Goal: Download file/media

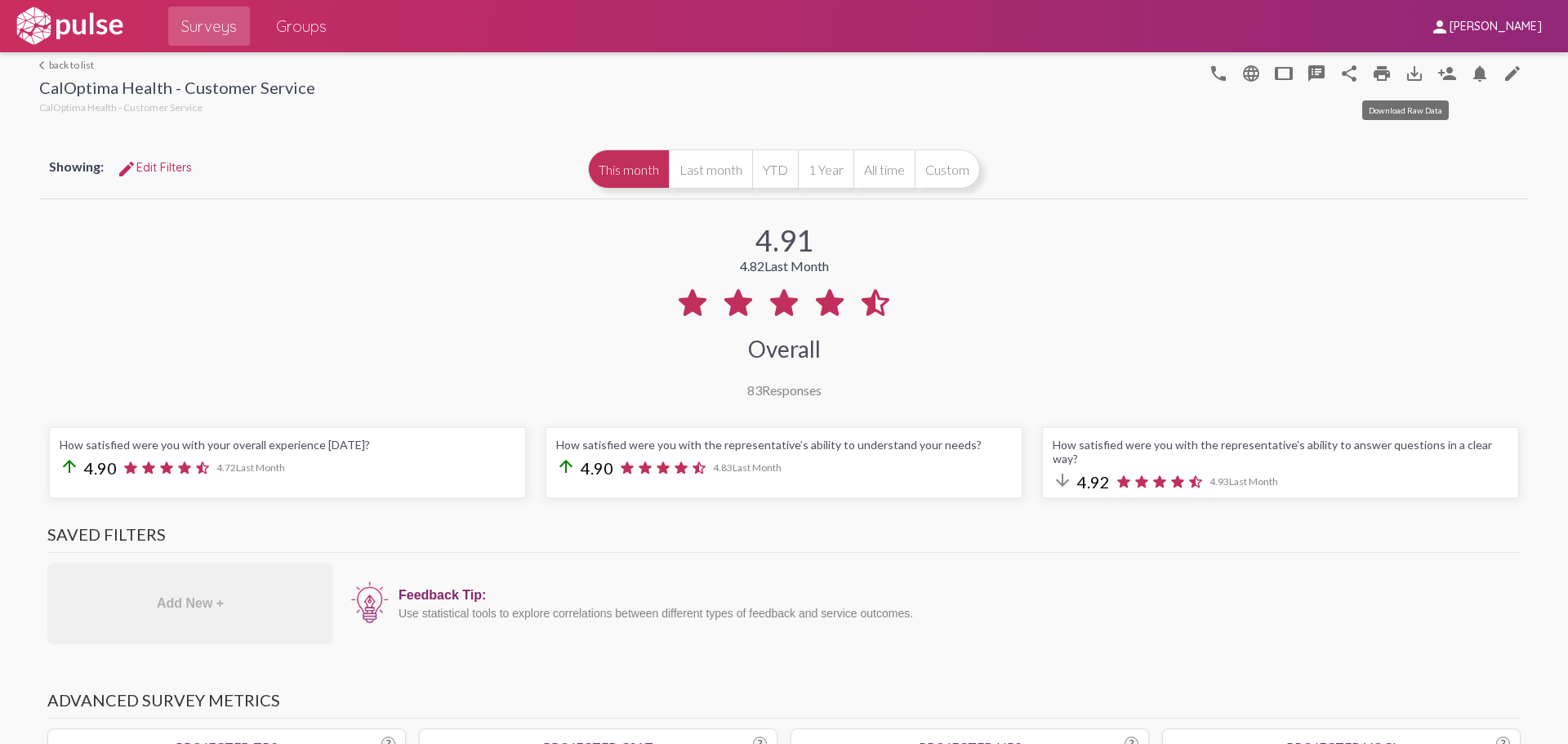
click at [1406, 74] on mat-icon "save_alt" at bounding box center [1414, 74] width 20 height 20
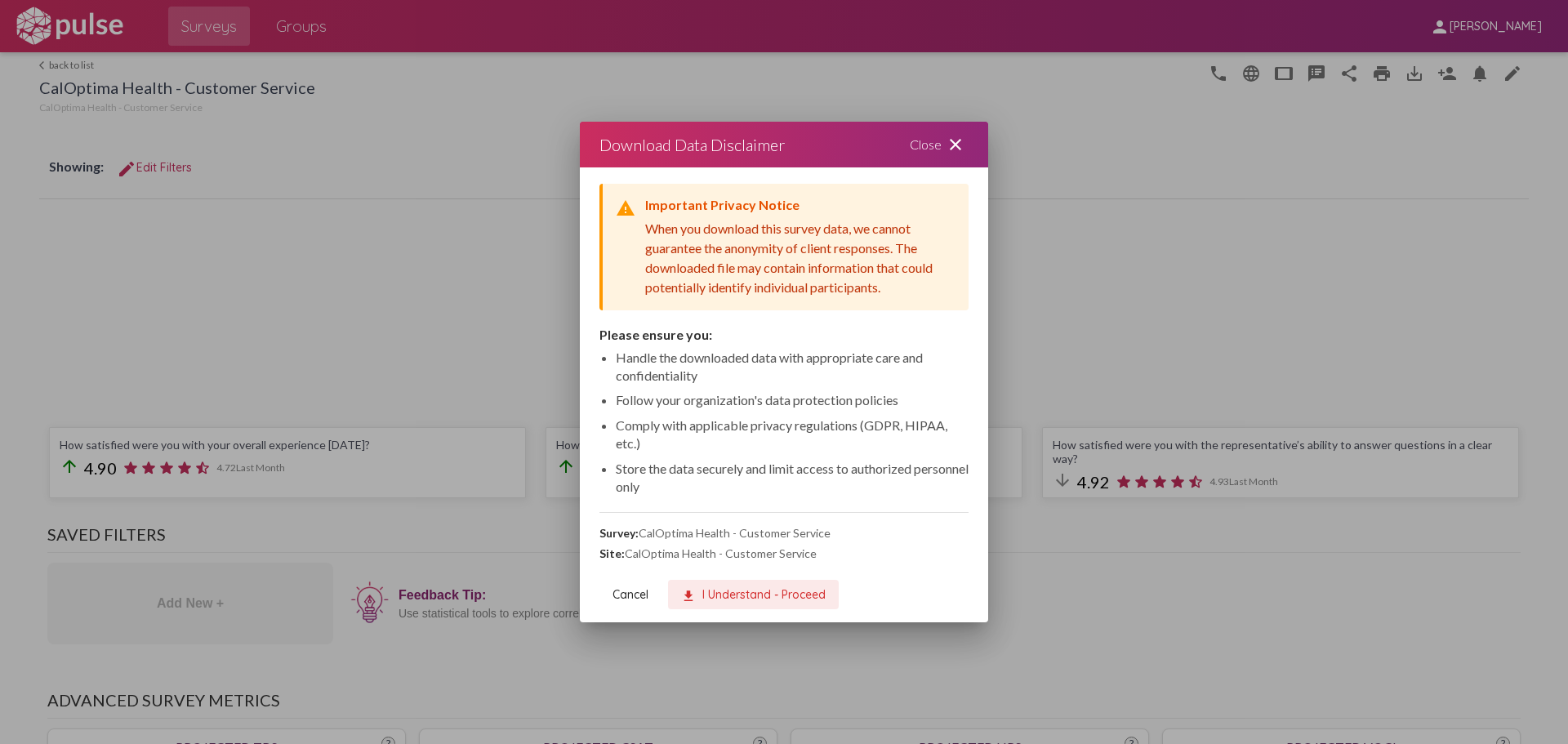
click at [750, 596] on span "download I Understand - Proceed" at bounding box center [753, 595] width 145 height 15
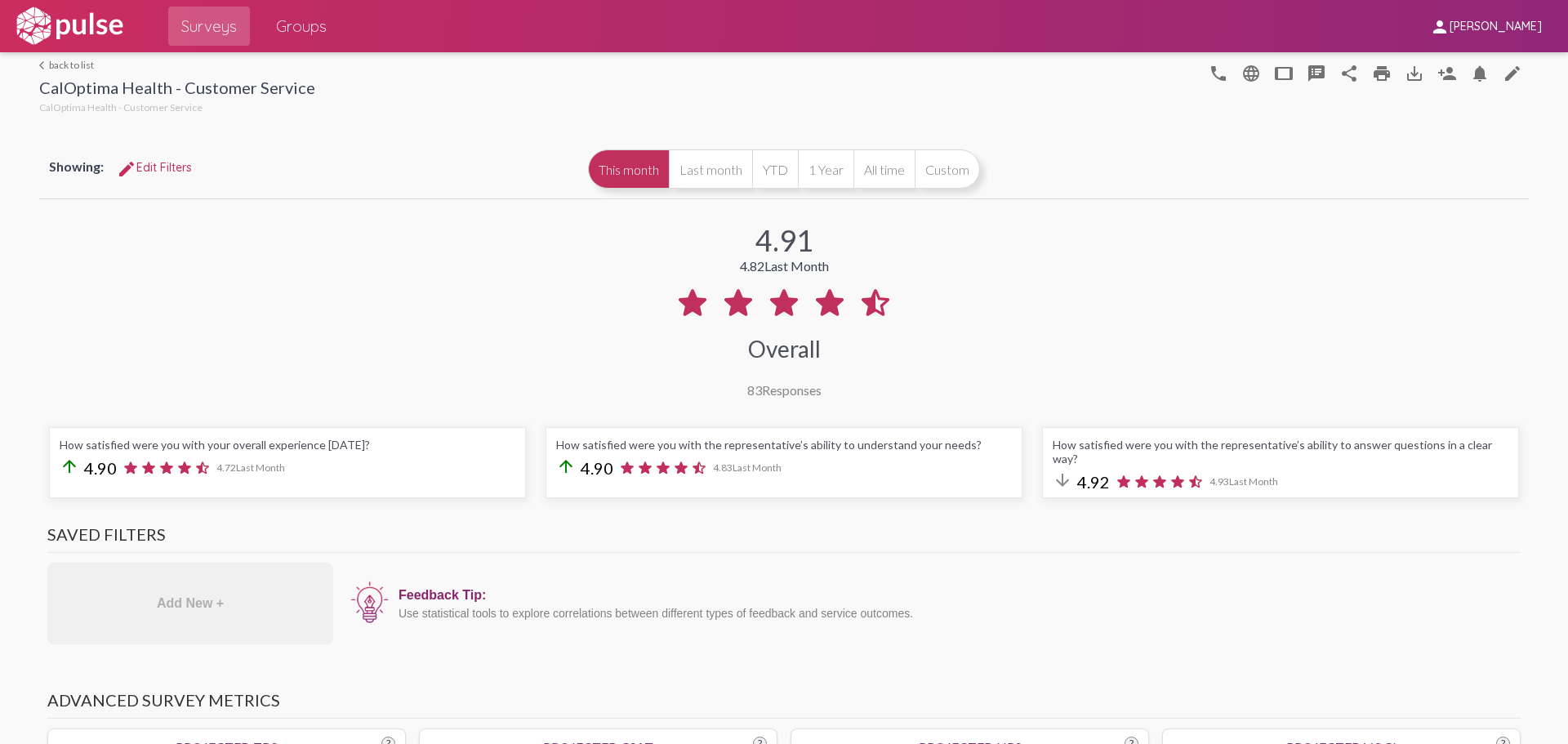
click at [1089, 303] on div "4.91 4.82 Last Month Overall 83 Responses" at bounding box center [784, 300] width 1490 height 195
